Goal: Information Seeking & Learning: Learn about a topic

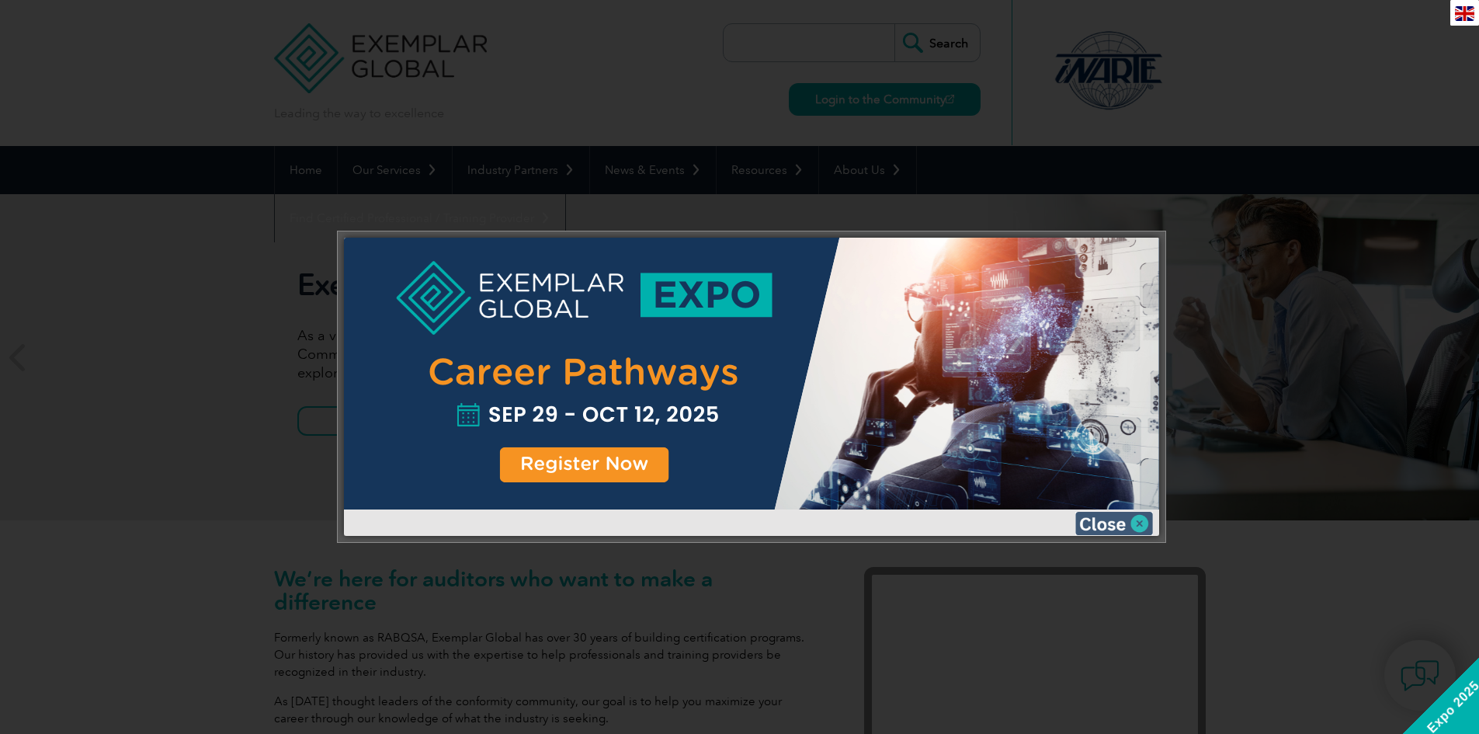
click at [1102, 525] on img at bounding box center [1114, 523] width 78 height 23
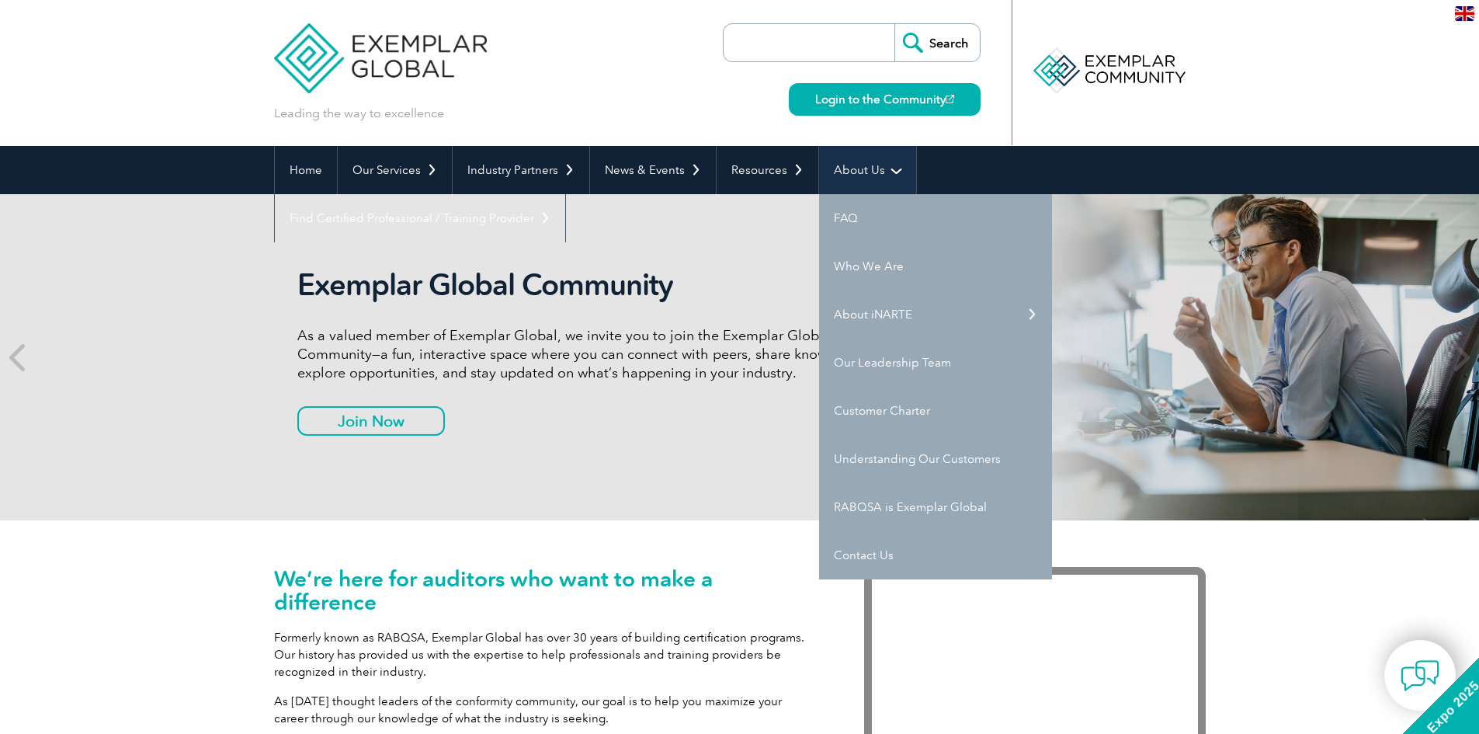
click at [835, 162] on link "About Us" at bounding box center [867, 170] width 97 height 48
click at [868, 266] on link "Who We Are" at bounding box center [935, 266] width 233 height 48
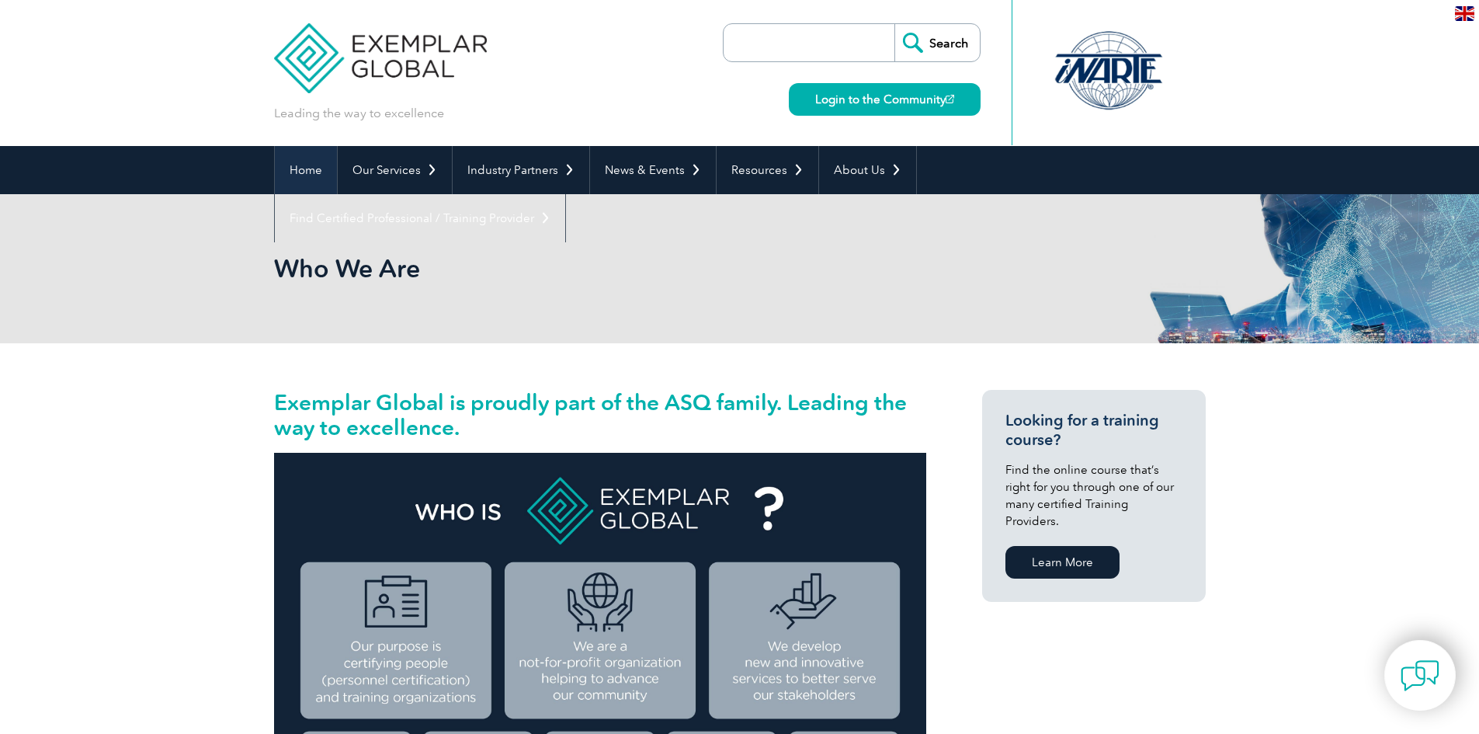
click at [311, 162] on link "Home" at bounding box center [306, 170] width 62 height 48
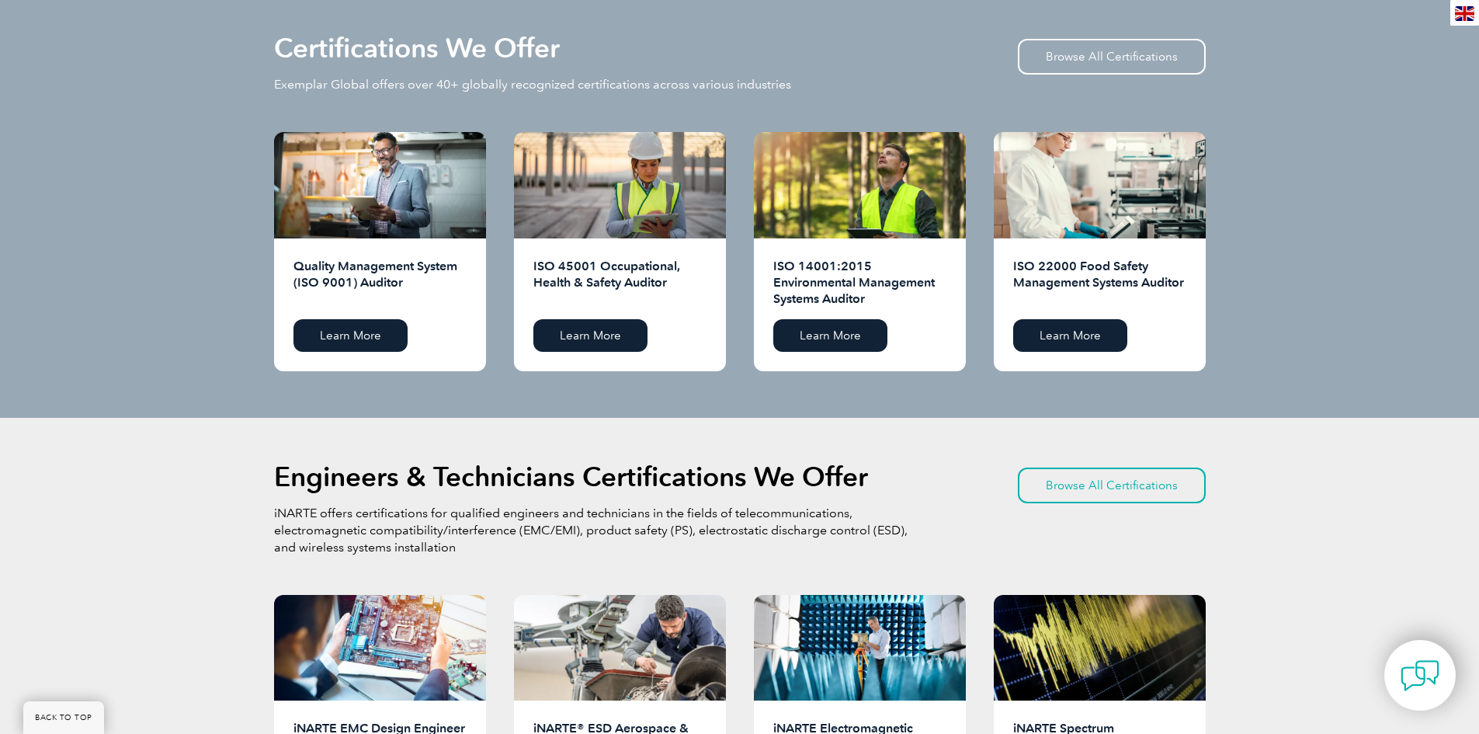
scroll to position [1630, 0]
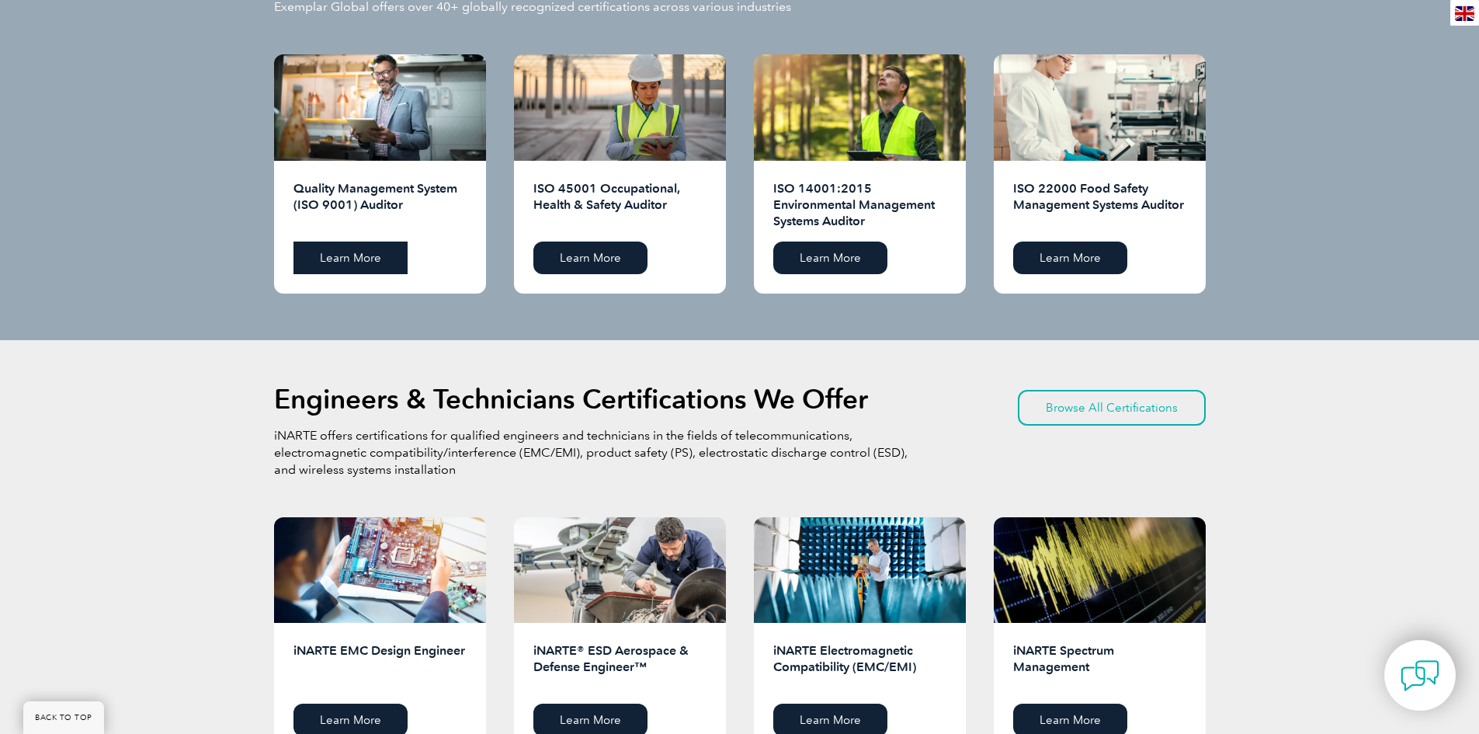
click at [364, 255] on link "Learn More" at bounding box center [350, 257] width 114 height 33
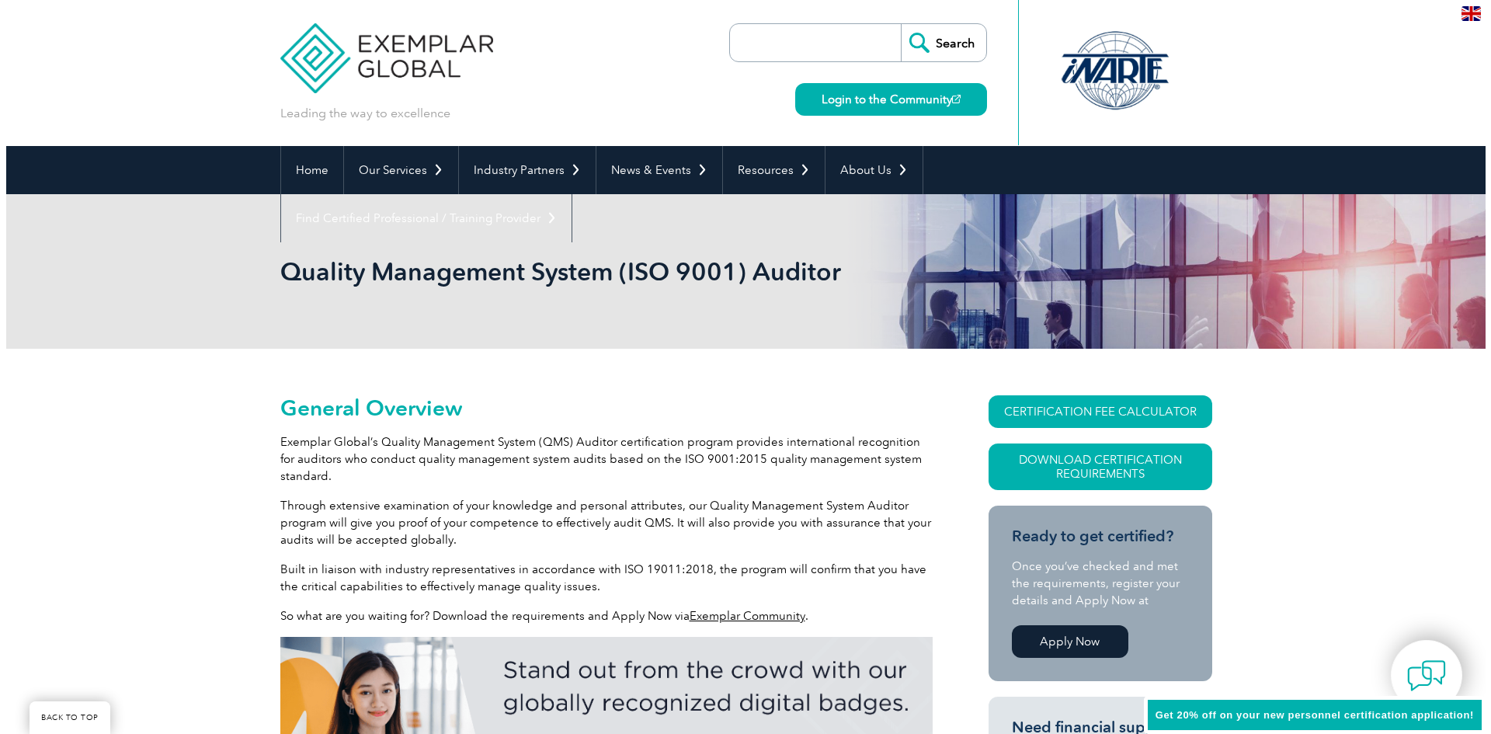
scroll to position [311, 0]
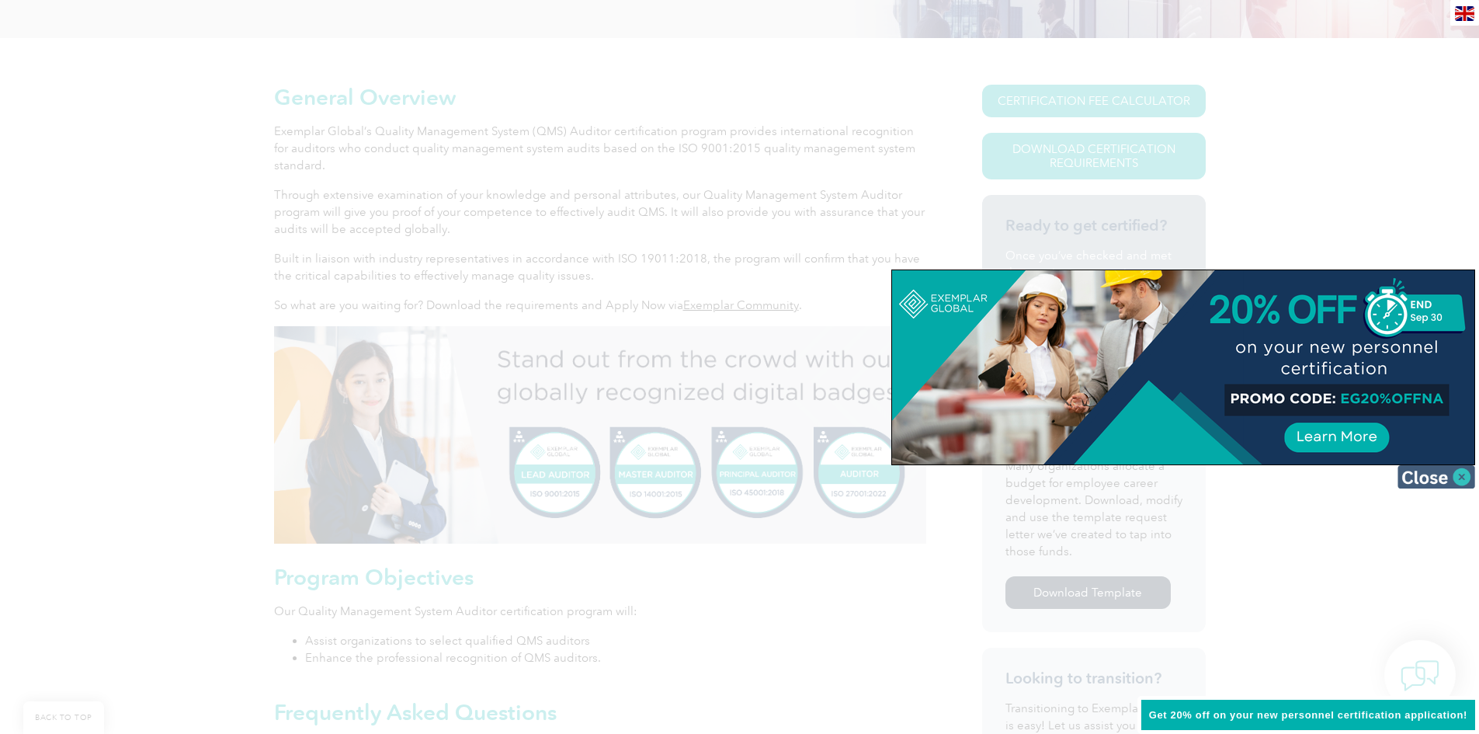
click at [1408, 478] on img at bounding box center [1436, 476] width 78 height 23
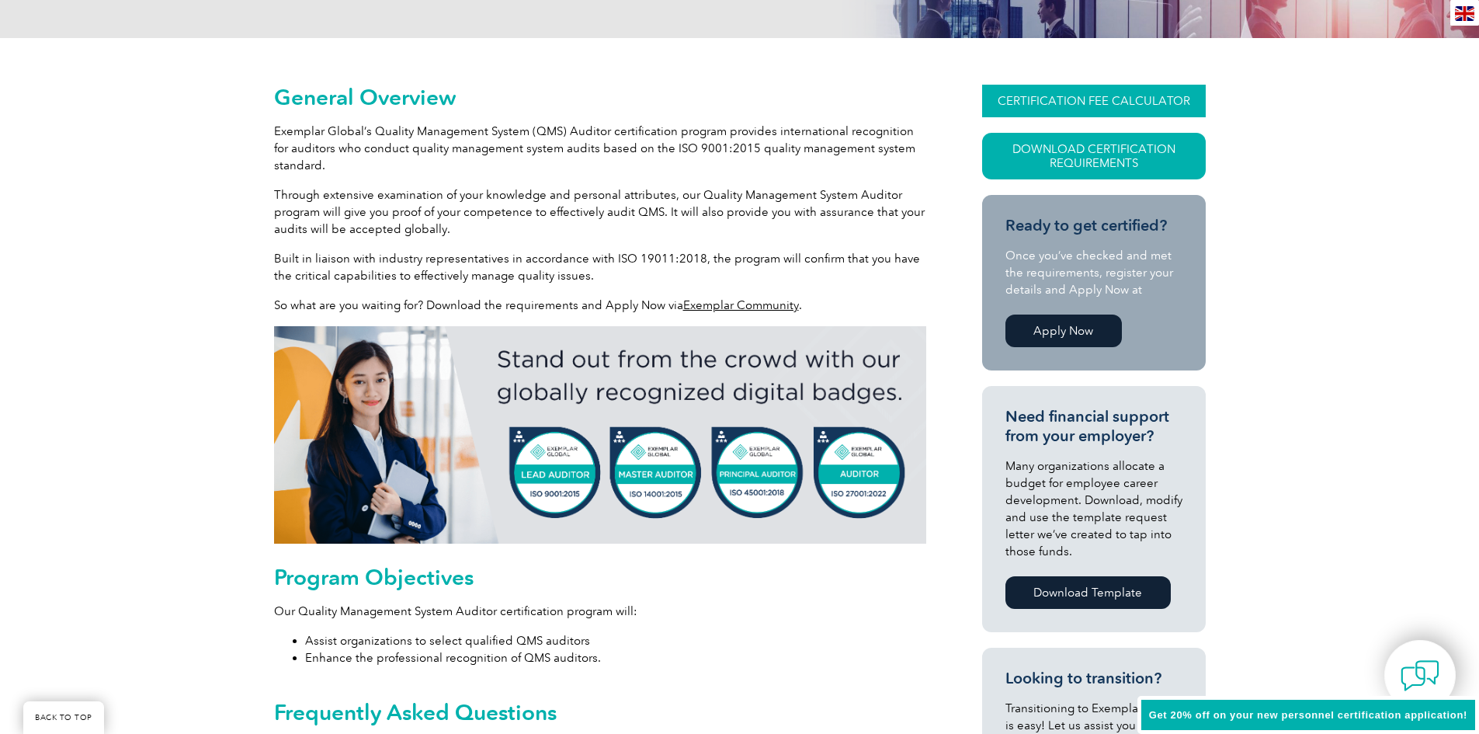
click at [1064, 99] on link "CERTIFICATION FEE CALCULATOR" at bounding box center [1094, 101] width 224 height 33
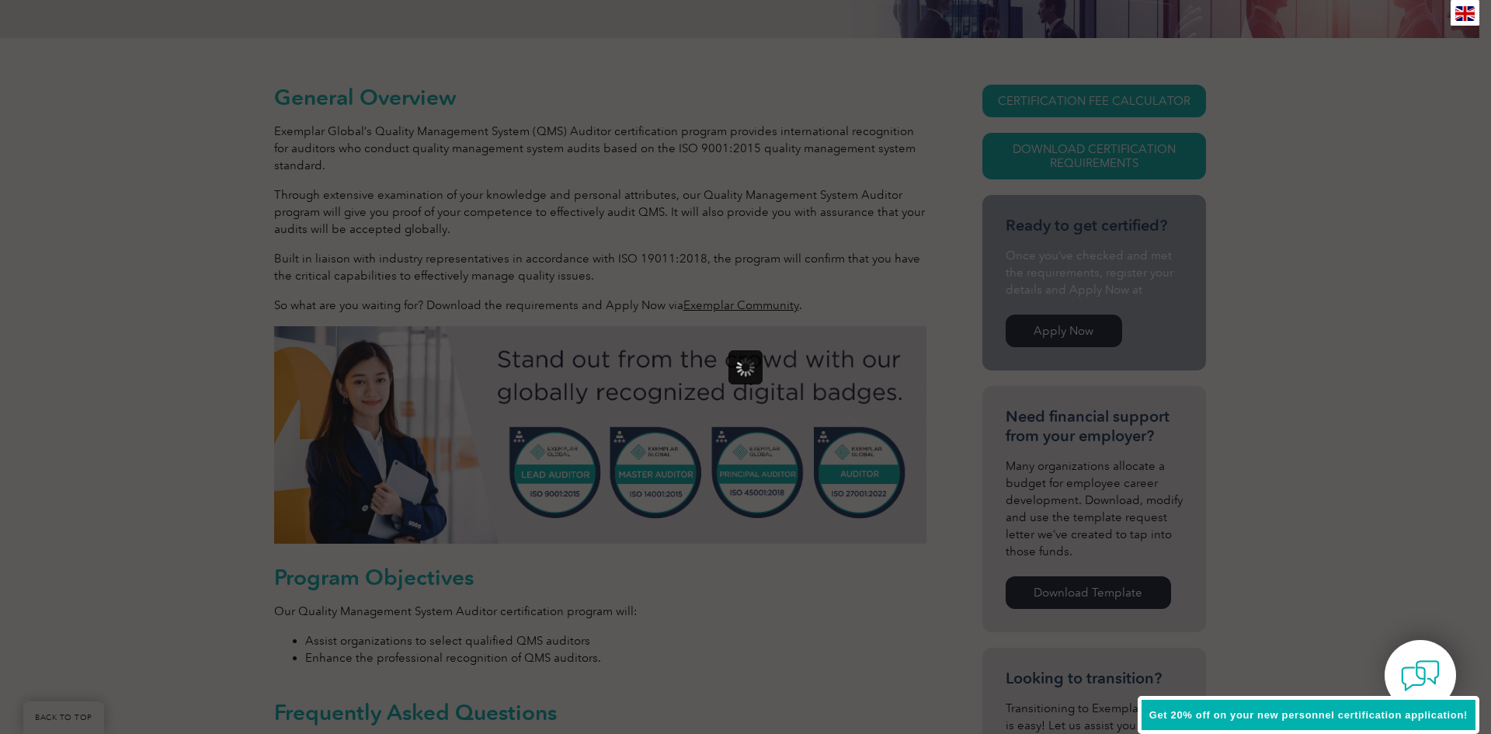
scroll to position [0, 0]
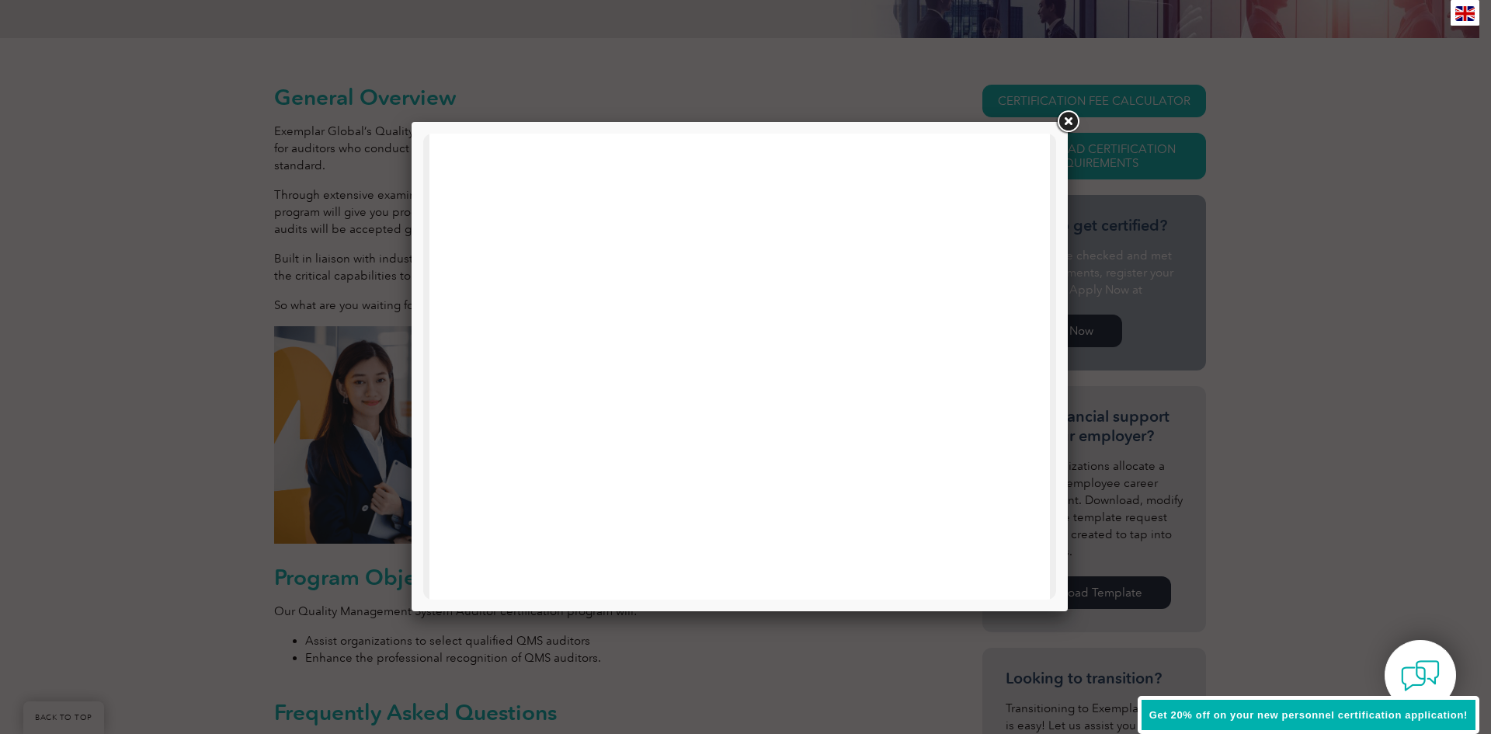
click at [1043, 293] on div at bounding box center [739, 737] width 633 height 1206
click at [1067, 122] on link at bounding box center [1068, 122] width 28 height 28
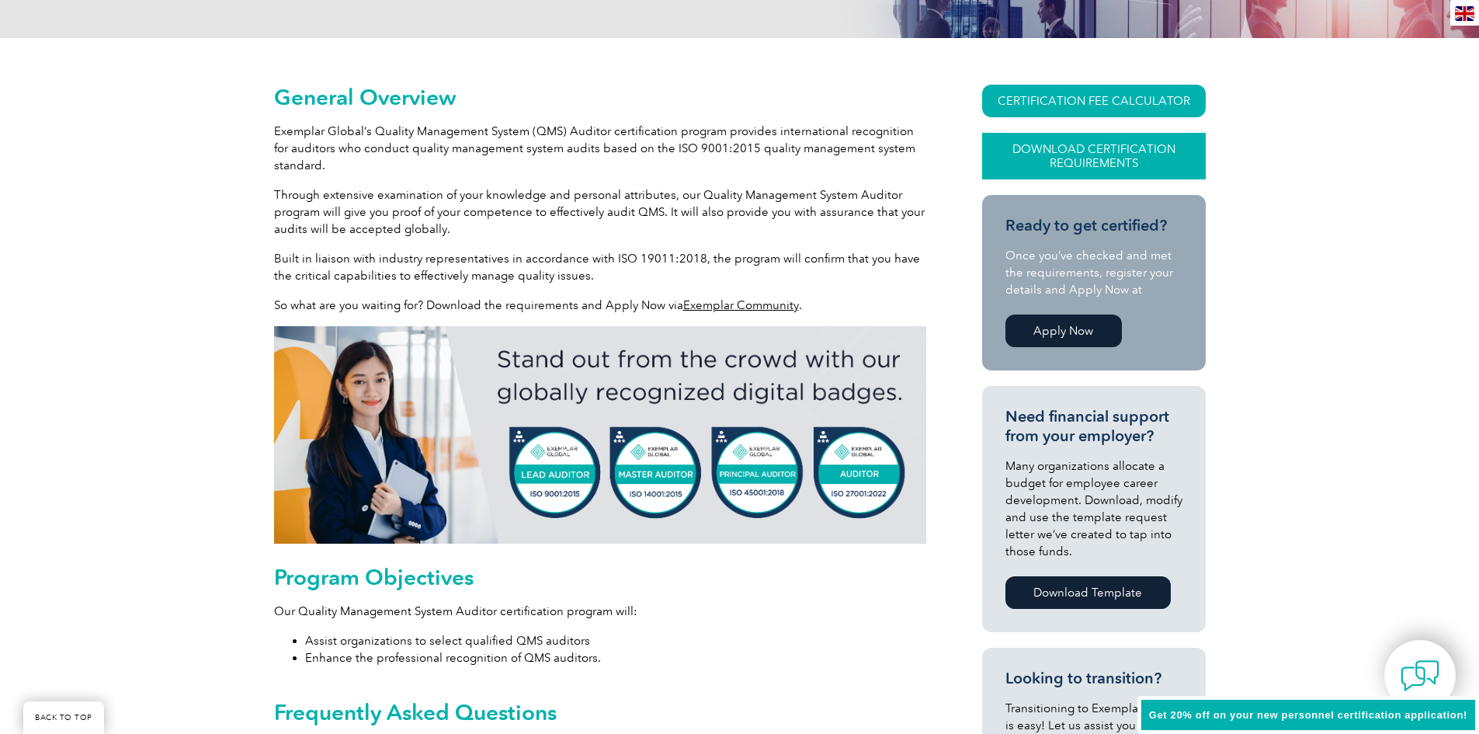
click at [1121, 145] on link "Download Certification Requirements" at bounding box center [1094, 156] width 224 height 47
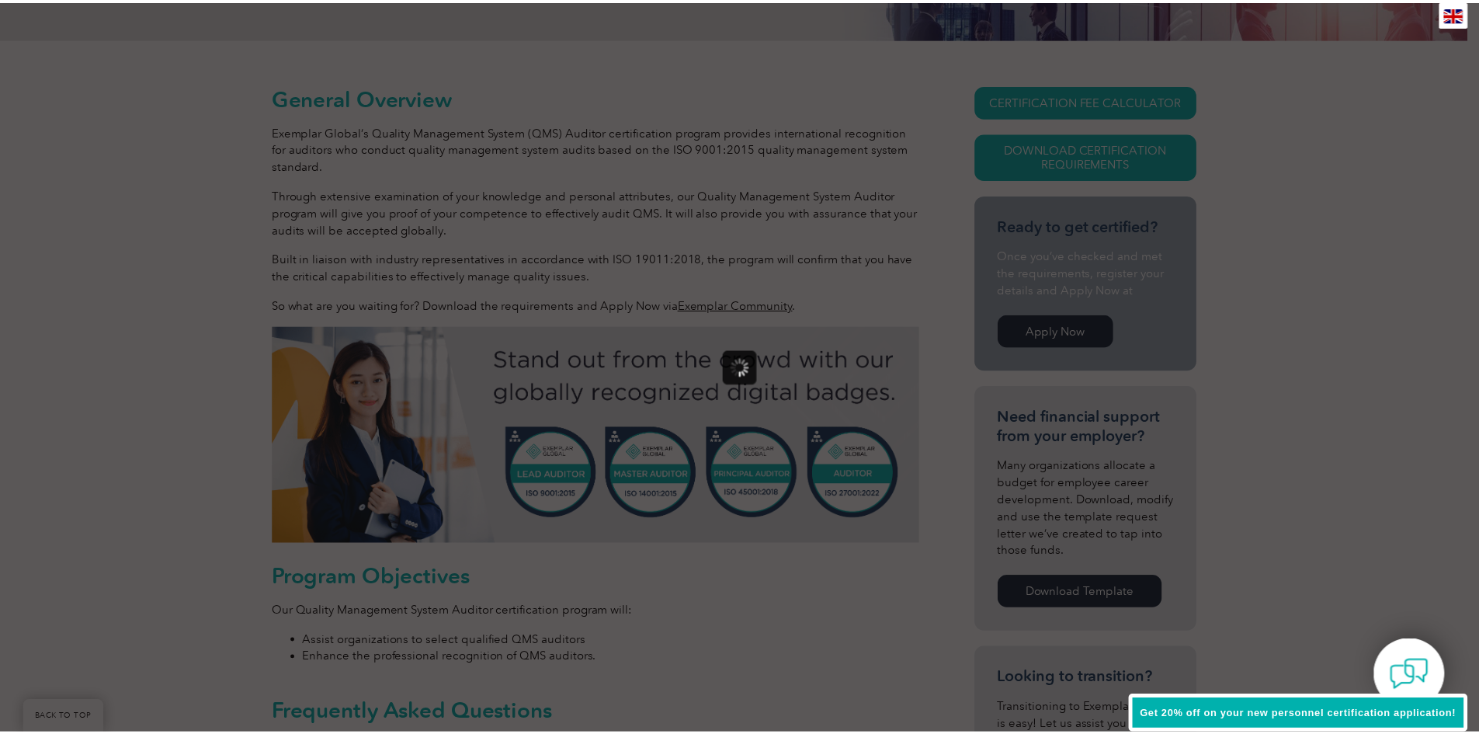
scroll to position [0, 0]
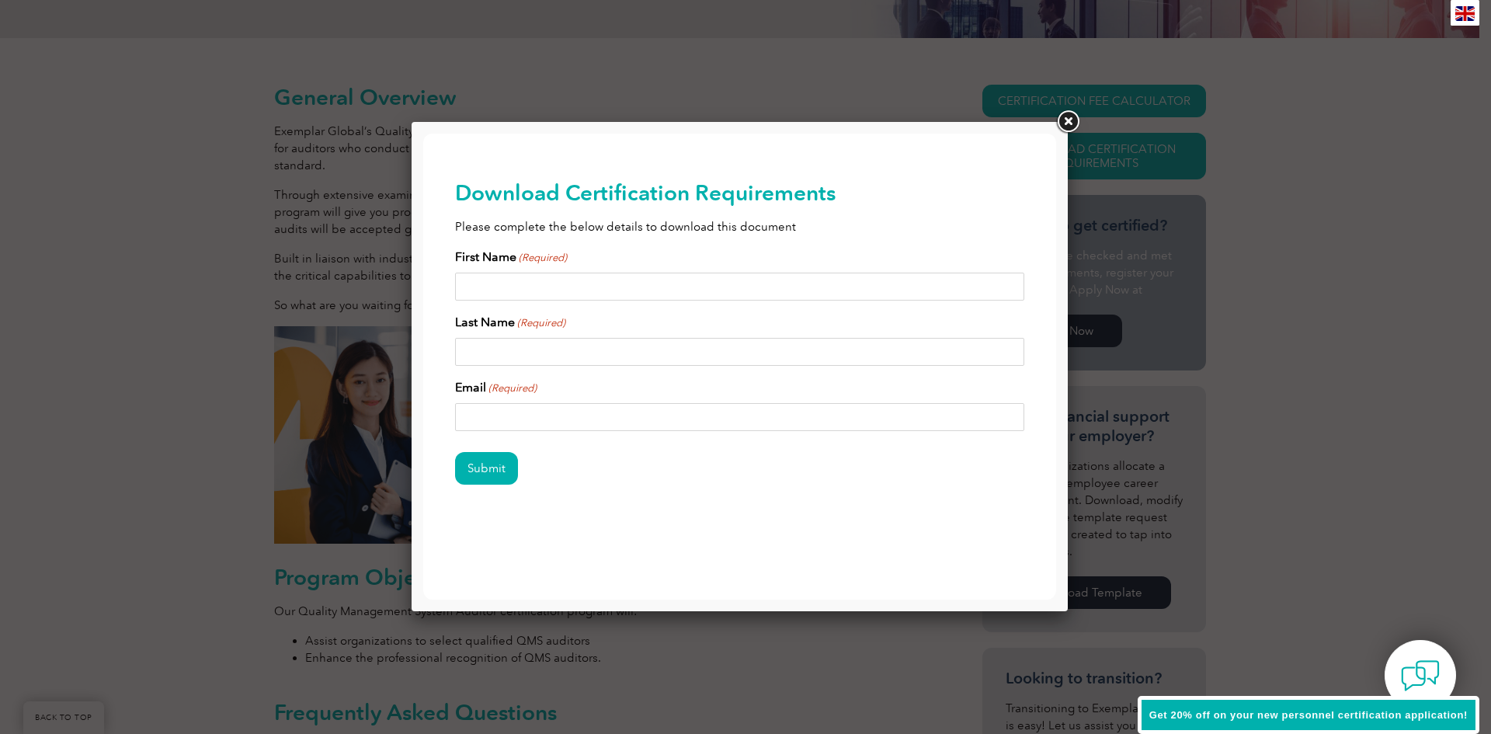
click at [1069, 120] on link at bounding box center [1068, 122] width 28 height 28
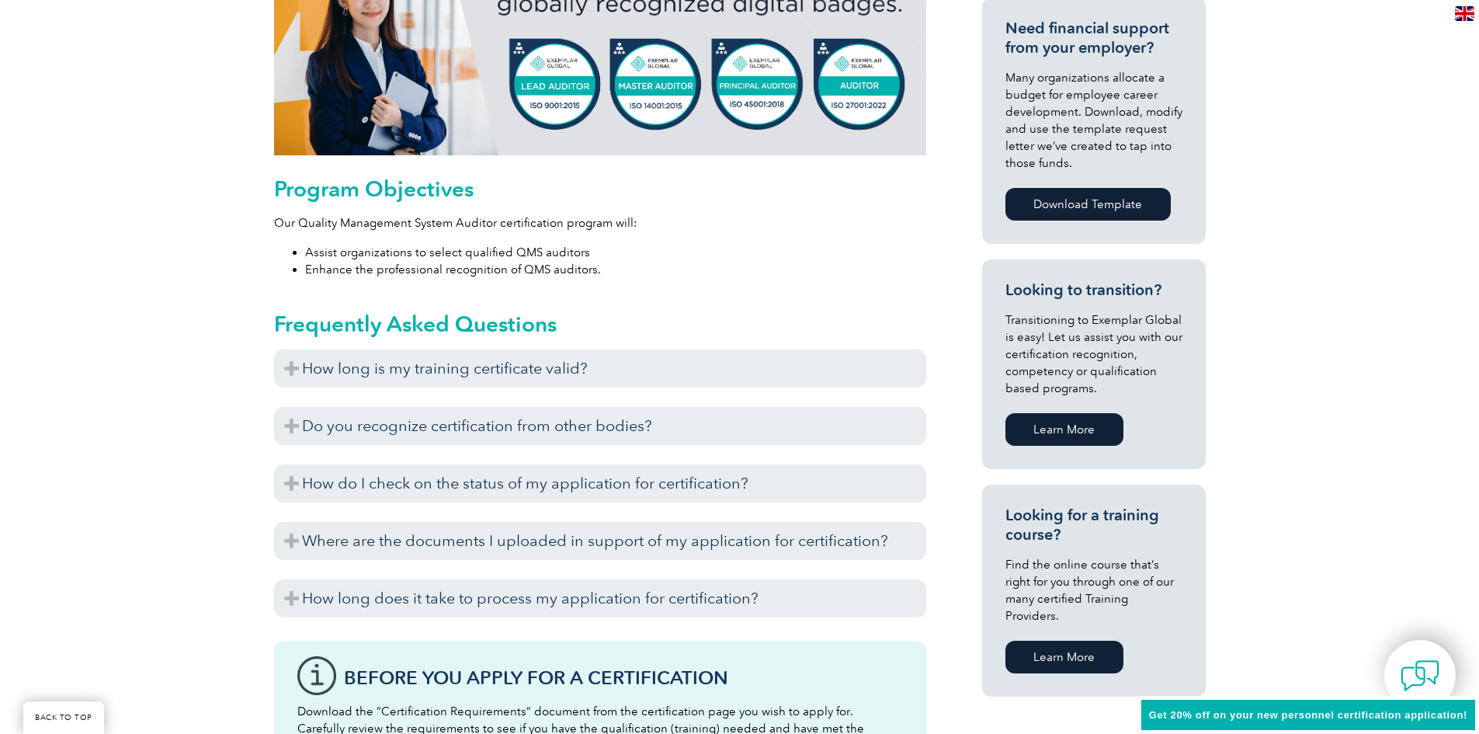
scroll to position [776, 0]
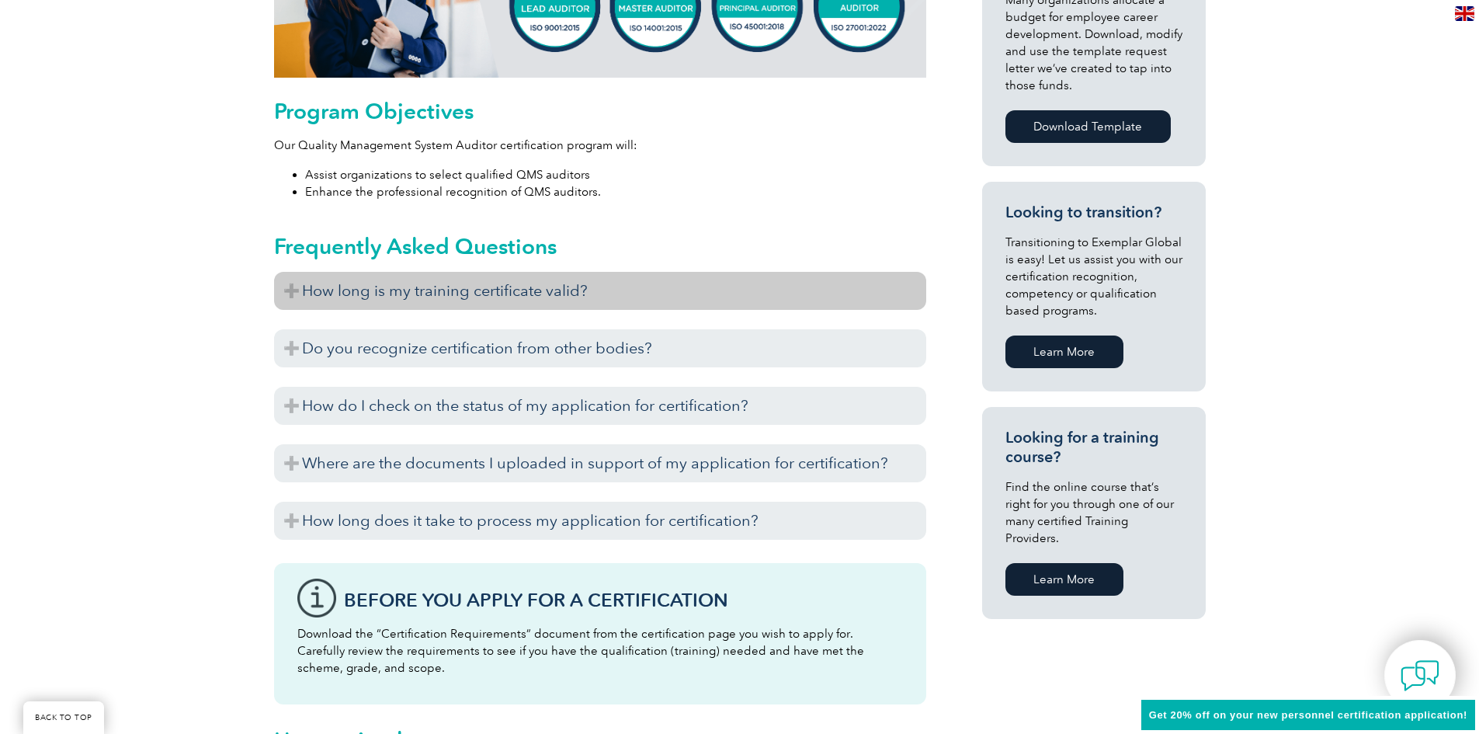
click at [296, 290] on h3 "How long is my training certificate valid?" at bounding box center [600, 291] width 652 height 38
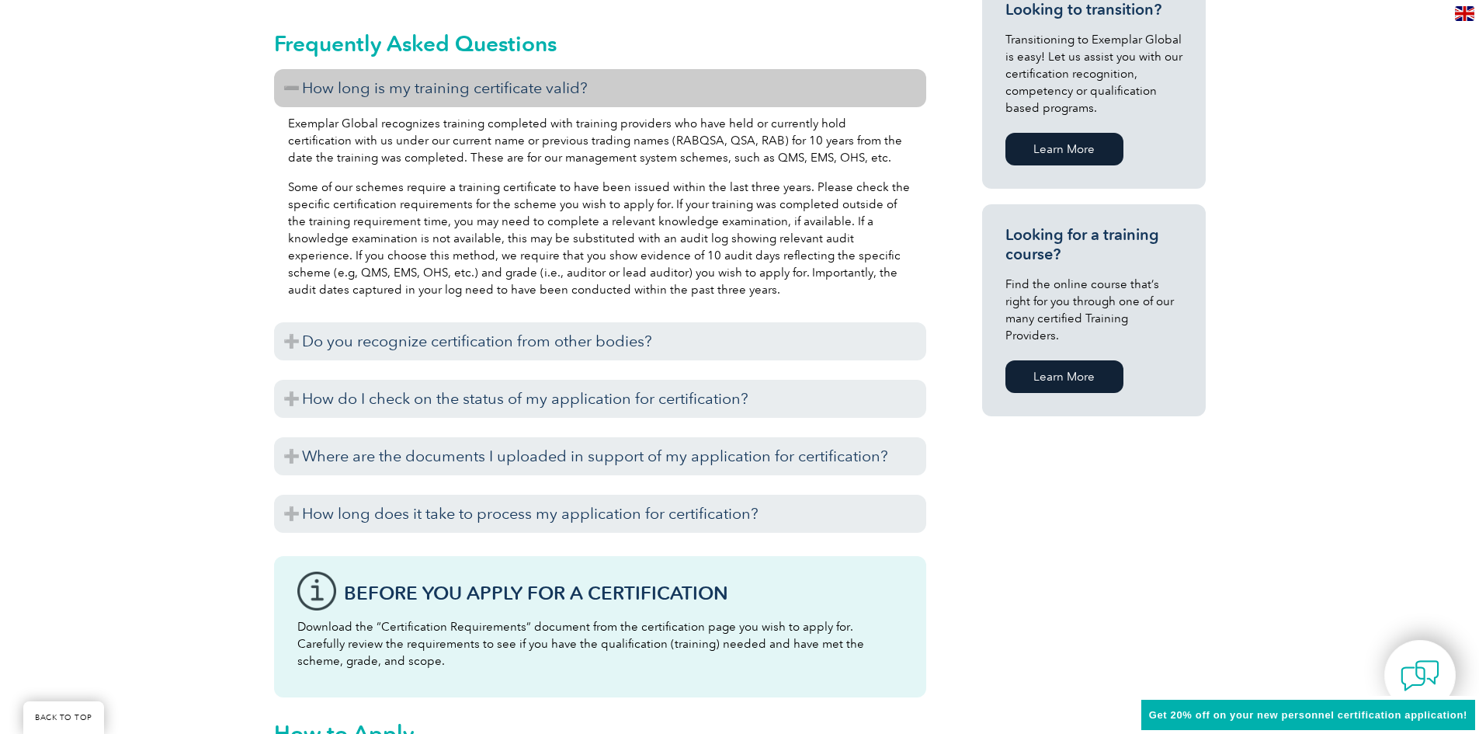
scroll to position [1009, 0]
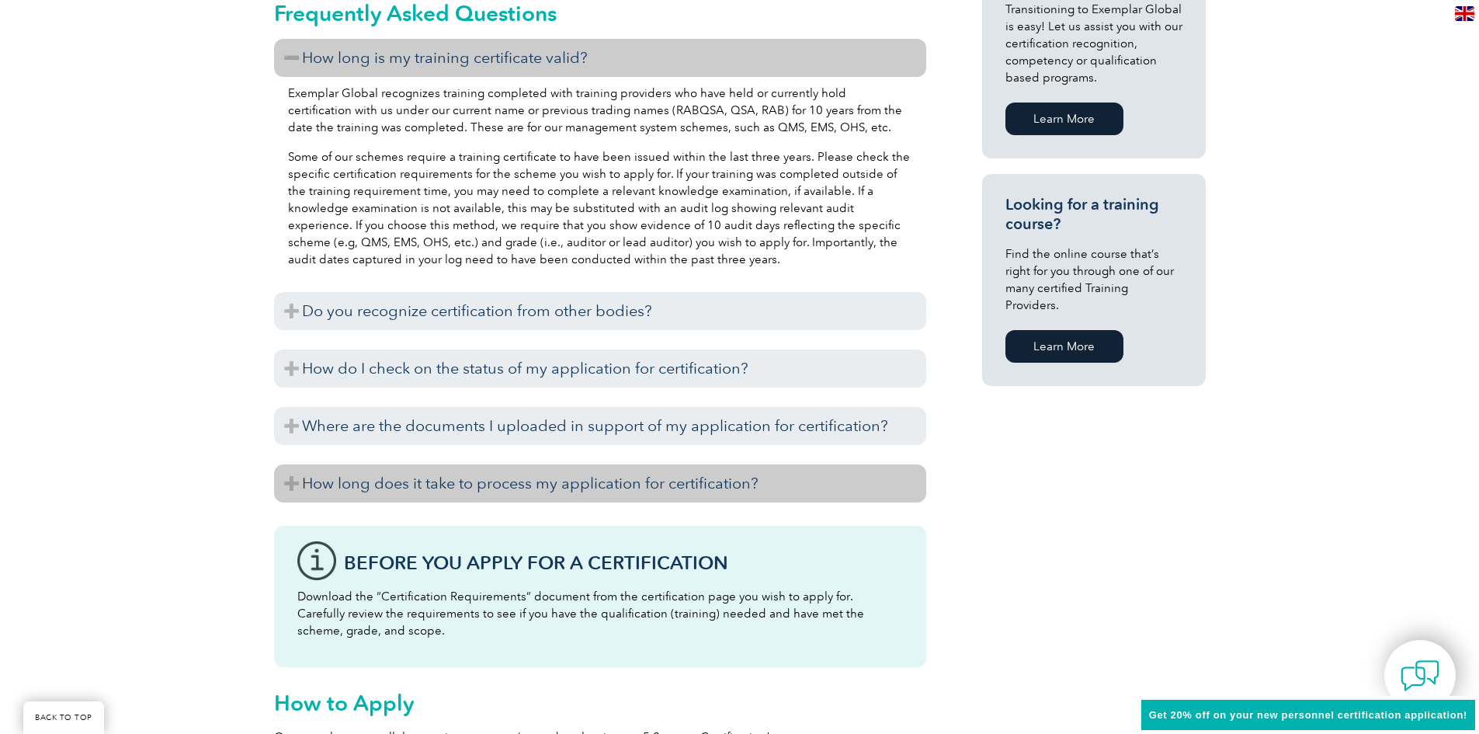
click at [288, 484] on h3 "How long does it take to process my application for certification?" at bounding box center [600, 483] width 652 height 38
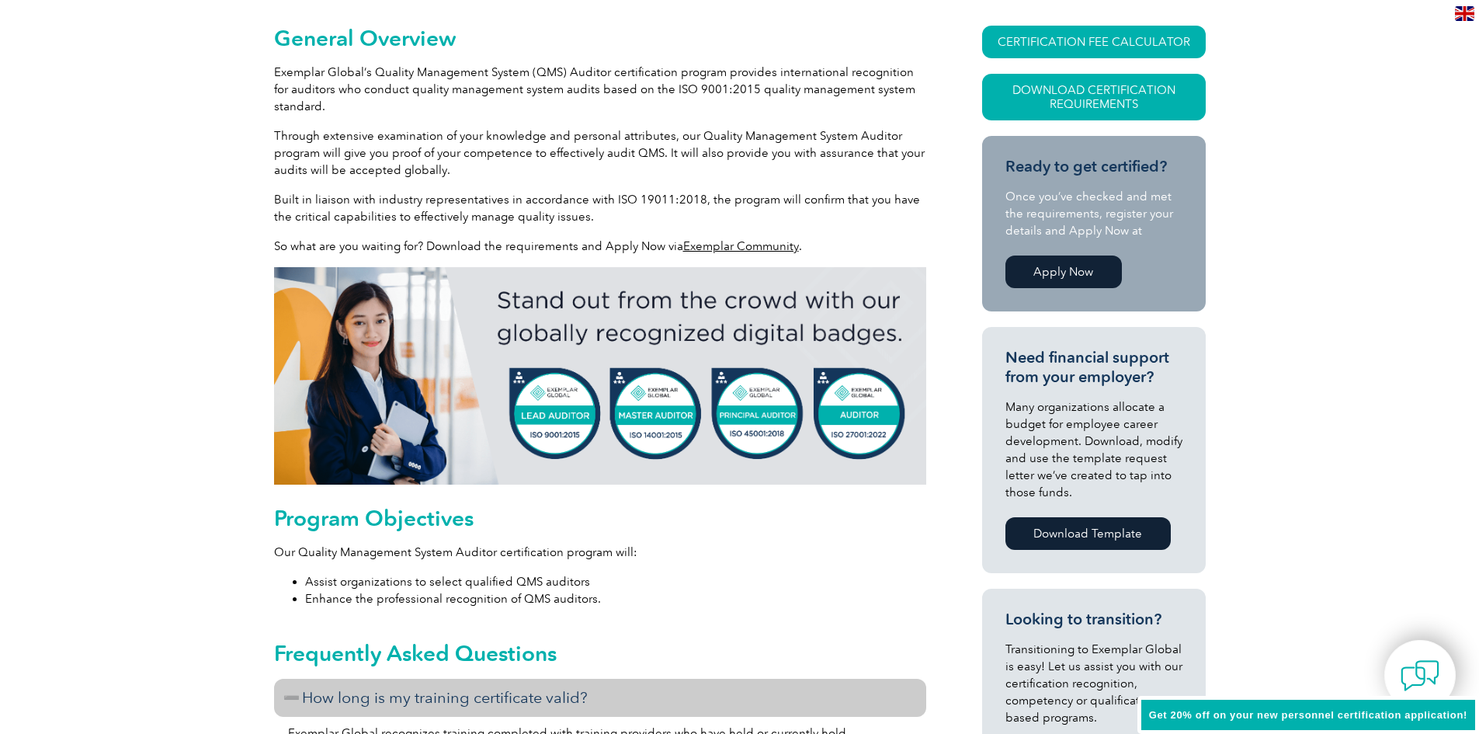
scroll to position [0, 0]
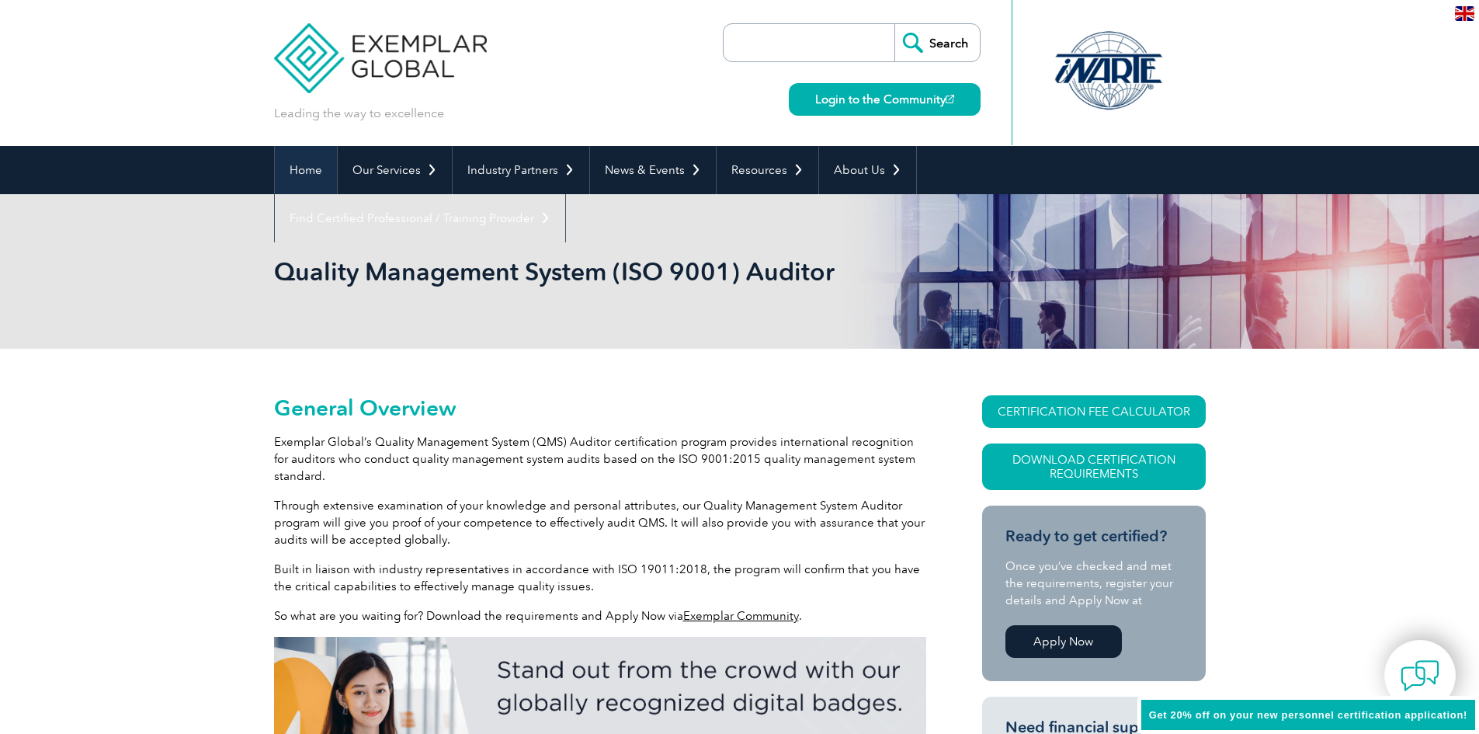
click at [314, 174] on link "Home" at bounding box center [306, 170] width 62 height 48
